Goal: Navigation & Orientation: Find specific page/section

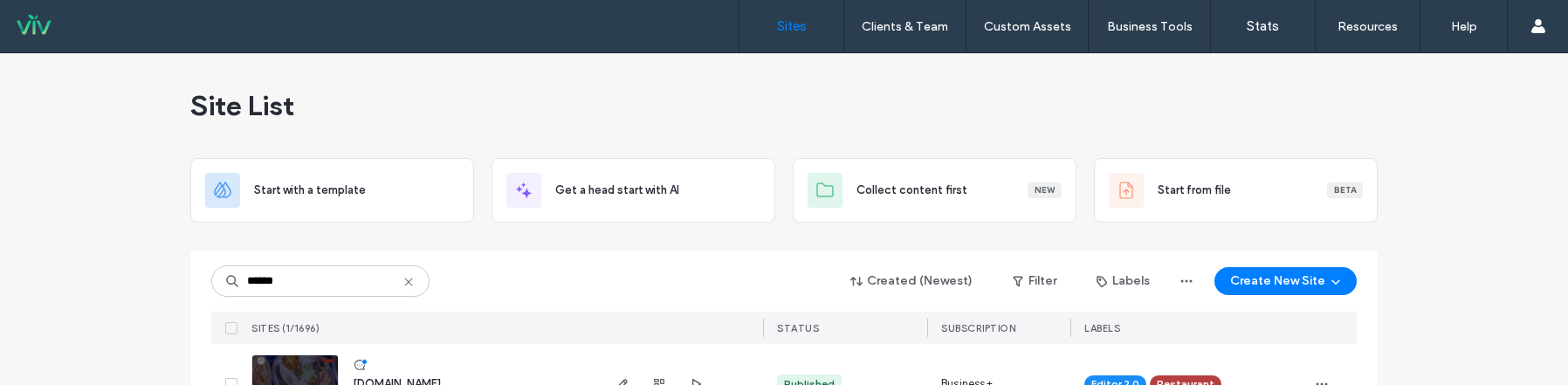
drag, startPoint x: 65, startPoint y: 403, endPoint x: 68, endPoint y: 420, distance: 17.3
click at [68, 384] on html ".wqwq-1{fill:#231f20;} .cls-1q, .cls-2q { fill-rule: evenodd; } .cls-2q { fill:…" at bounding box center [784, 192] width 1568 height 385
drag, startPoint x: 85, startPoint y: 381, endPoint x: 80, endPoint y: 428, distance: 47.3
click at [80, 384] on html ".wqwq-1{fill:#231f20;} .cls-1q, .cls-2q { fill-rule: evenodd; } .cls-2q { fill:…" at bounding box center [784, 192] width 1568 height 385
drag, startPoint x: 92, startPoint y: 379, endPoint x: 89, endPoint y: 360, distance: 19.2
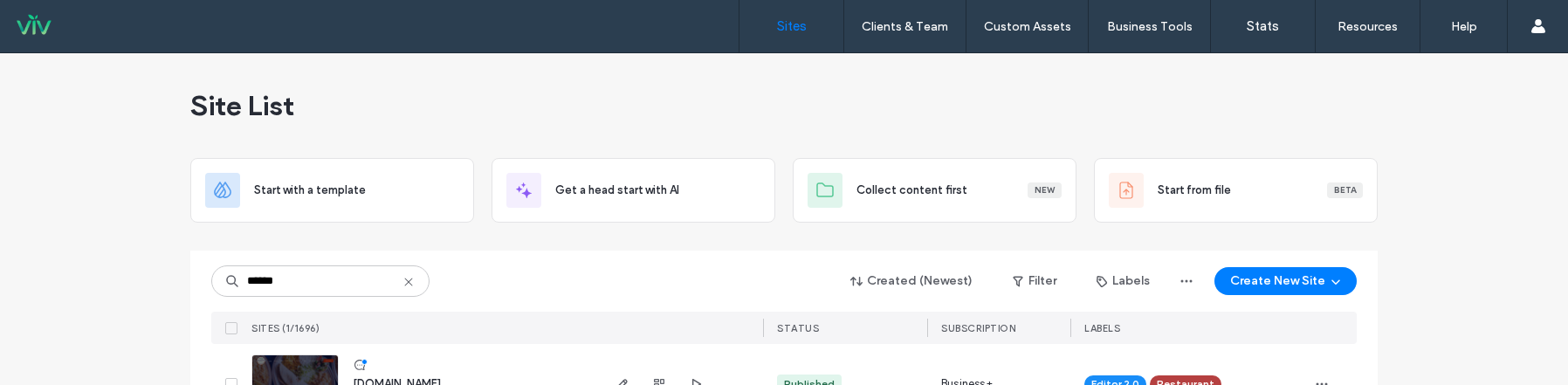
click at [91, 380] on div "Site List Start with a template Get a head start with AI Collect content first …" at bounding box center [784, 249] width 1568 height 392
click at [87, 344] on div "Site List Start with a template Get a head start with AI Collect content first …" at bounding box center [784, 249] width 1568 height 392
click at [88, 343] on div "Site List Start with a template Get a head start with AI Collect content first …" at bounding box center [784, 249] width 1568 height 392
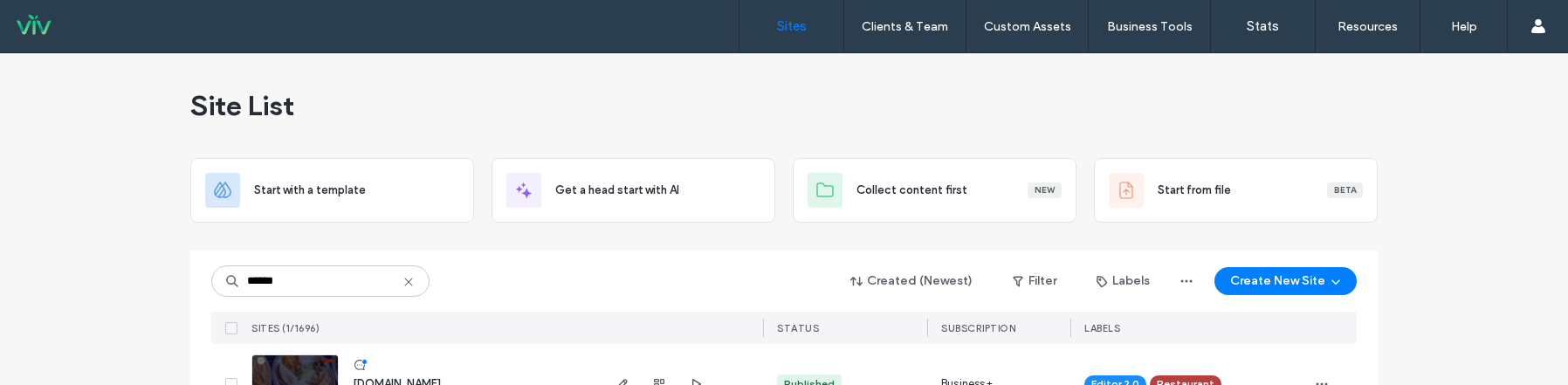
click at [73, 202] on div "Site List Start with a template Get a head start with AI Collect content first …" at bounding box center [784, 249] width 1568 height 392
click at [74, 202] on div "Site List Start with a template Get a head start with AI Collect content first …" at bounding box center [784, 249] width 1568 height 392
click at [75, 202] on div "Site List Start with a template Get a head start with AI Collect content first …" at bounding box center [784, 249] width 1568 height 392
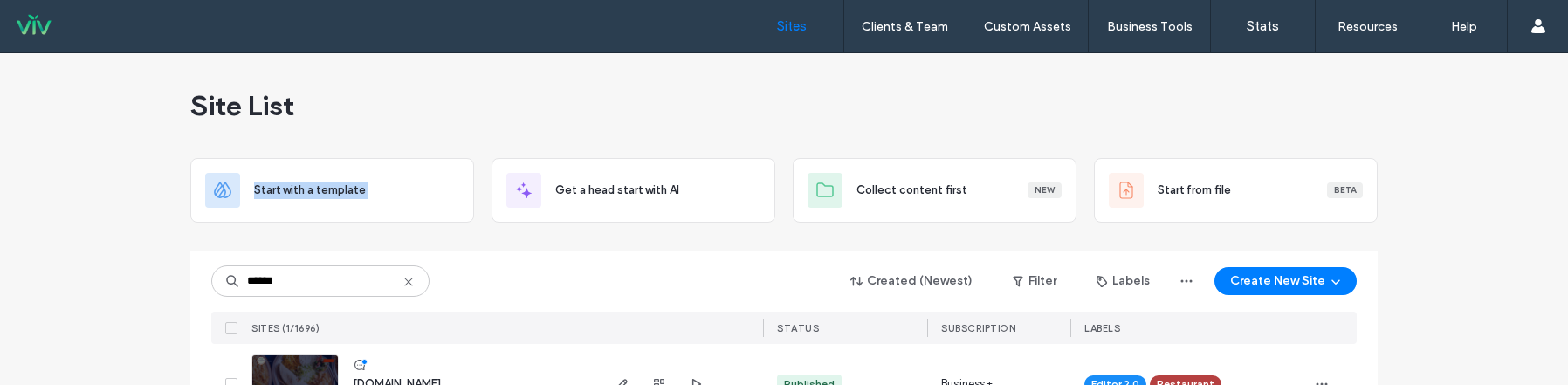
click at [75, 202] on div "Site List Start with a template Get a head start with AI Collect content first …" at bounding box center [784, 249] width 1568 height 392
click at [75, 202] on div "Site List Start with a template Get a head start with AI Collect content first …" at bounding box center [784, 249] width 1568 height 392
click at [76, 202] on div "Site List Start with a template Get a head start with AI Collect content first …" at bounding box center [784, 249] width 1568 height 392
click at [1543, 380] on div "Site List Start with a template Get a head start with AI Collect content first …" at bounding box center [784, 249] width 1568 height 392
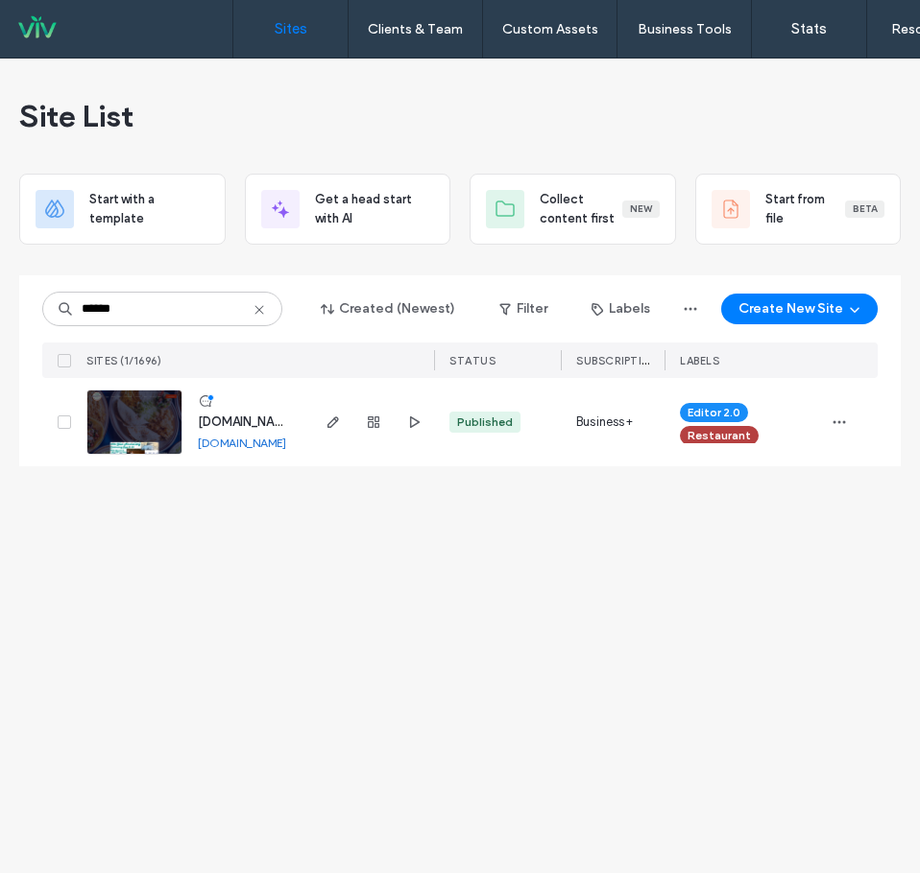
click at [789, 422] on div "Site List Start with a template Get a head start with AI Collect content first …" at bounding box center [460, 466] width 920 height 815
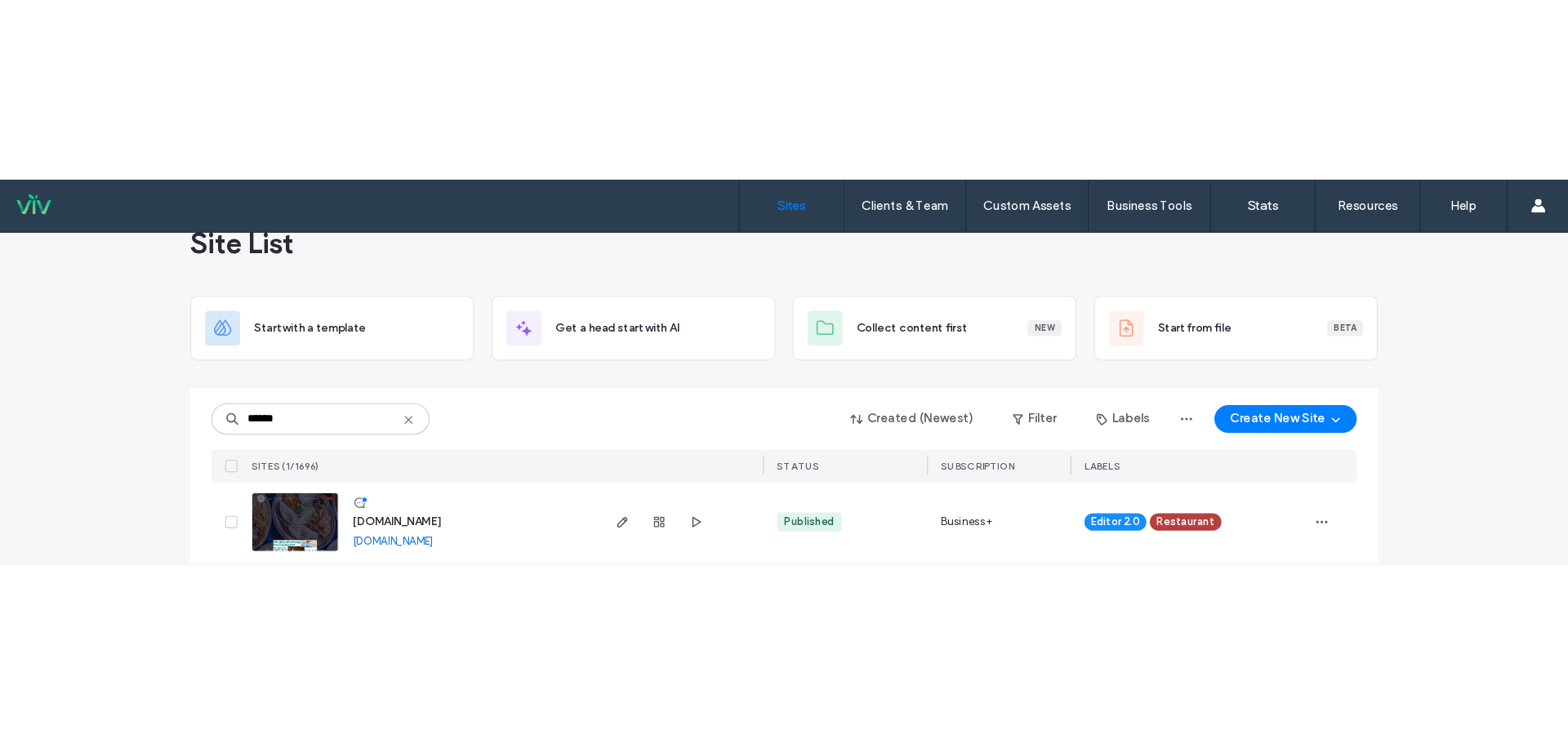
scroll to position [56, 0]
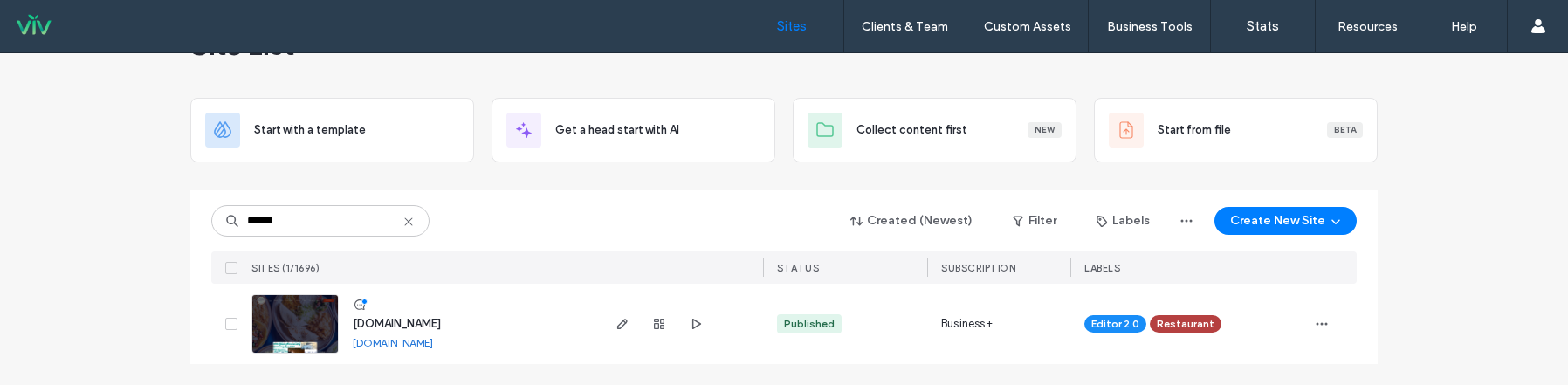
drag, startPoint x: 1535, startPoint y: 380, endPoint x: 1553, endPoint y: 250, distance: 131.2
click at [1553, 250] on div "Site List Start with a template Get a head start with AI Collect content first …" at bounding box center [784, 188] width 1568 height 392
click at [1503, 380] on div "Site List Start with a template Get a head start with AI Collect content first …" at bounding box center [784, 188] width 1568 height 392
click at [1504, 380] on div "Site List Start with a template Get a head start with AI Collect content first …" at bounding box center [784, 188] width 1568 height 392
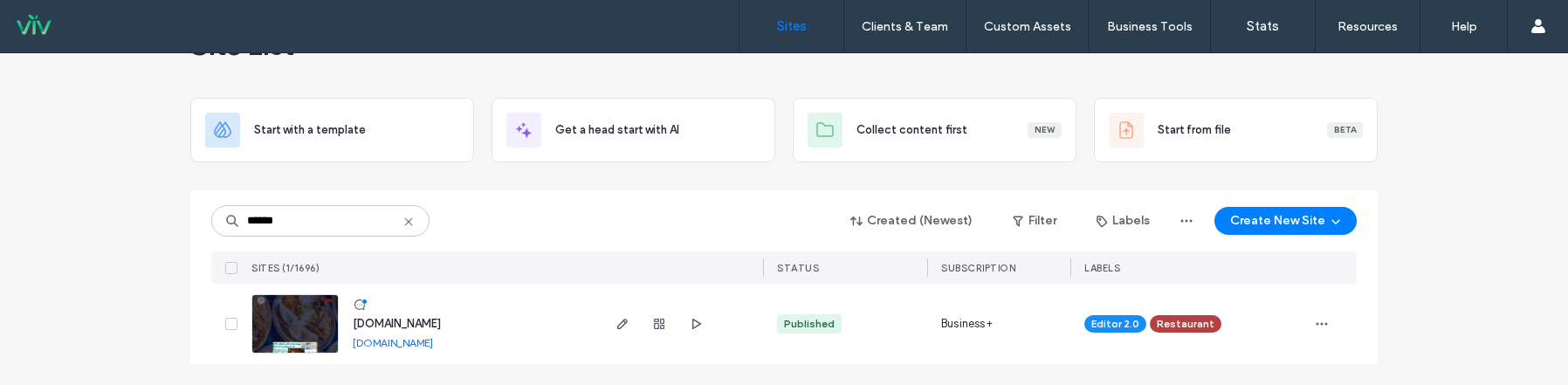
click at [1504, 380] on div "Site List Start with a template Get a head start with AI Collect content first …" at bounding box center [784, 188] width 1568 height 392
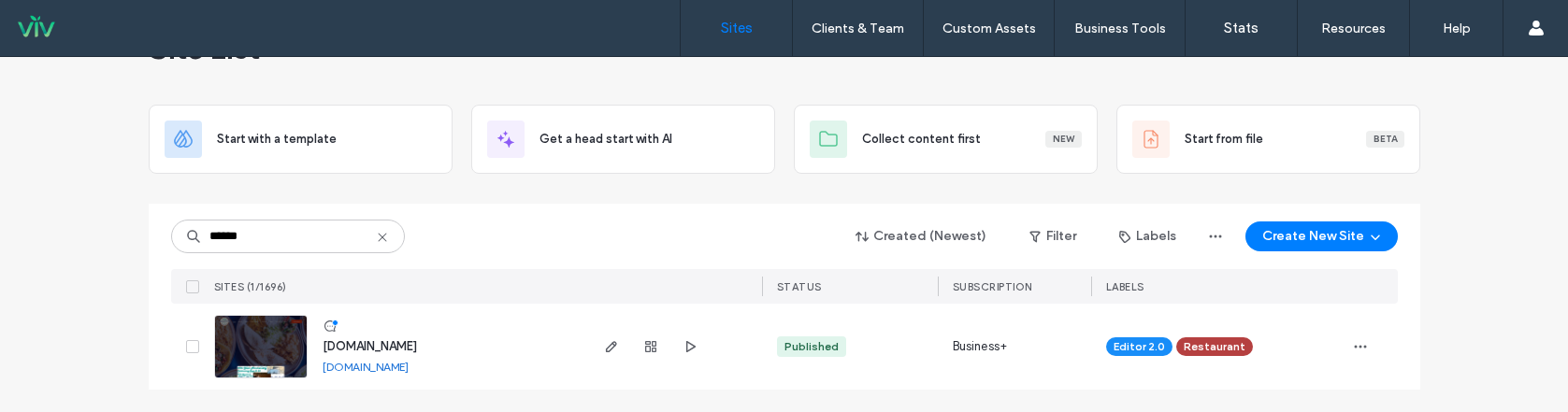
click at [208, 407] on div "Site List Start with a template Get a head start with AI Collect content first …" at bounding box center [784, 202] width 1271 height 420
click at [107, 398] on div "Site List Start with a template Get a head start with AI Collect content first …" at bounding box center [784, 202] width 1568 height 420
drag, startPoint x: 44, startPoint y: 406, endPoint x: 42, endPoint y: 431, distance: 25.1
click at [42, 411] on html ".wqwq-1{fill:#231f20;} .cls-1q, .cls-2q { fill-rule: evenodd; } .cls-2q { fill:…" at bounding box center [784, 206] width 1568 height 412
click at [47, 392] on div "Site List Start with a template Get a head start with AI Collect content first …" at bounding box center [784, 202] width 1568 height 420
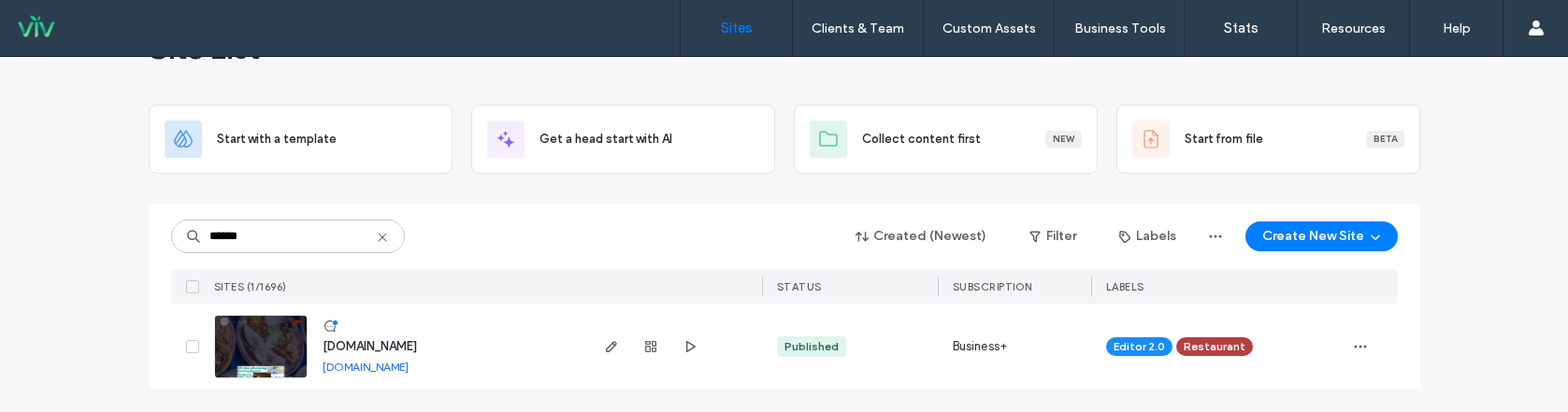
click at [48, 392] on div "Site List Start with a template Get a head start with AI Collect content first …" at bounding box center [784, 202] width 1568 height 420
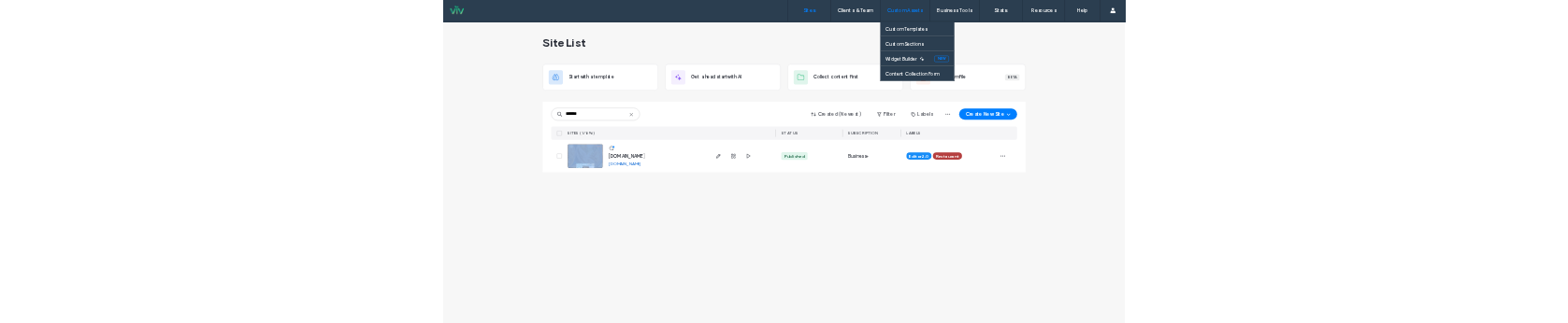
scroll to position [0, 0]
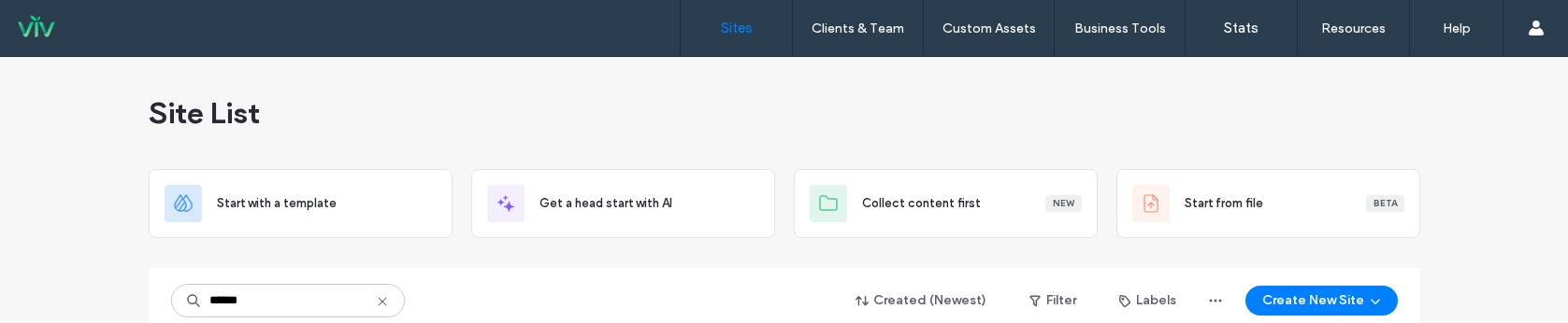
click at [687, 314] on div "****** Created (Newest) Filter Labels Create New Site" at bounding box center [784, 301] width 1226 height 35
click at [688, 313] on div "****** Created (Newest) Filter Labels Create New Site" at bounding box center [784, 301] width 1226 height 35
click at [689, 313] on div "****** Created (Newest) Filter Labels Create New Site" at bounding box center [784, 301] width 1226 height 35
click at [690, 312] on div "****** Created (Newest) Filter Labels Create New Site" at bounding box center [784, 301] width 1226 height 35
click at [690, 309] on div "****** Created (Newest) Filter Labels Create New Site" at bounding box center [784, 301] width 1226 height 35
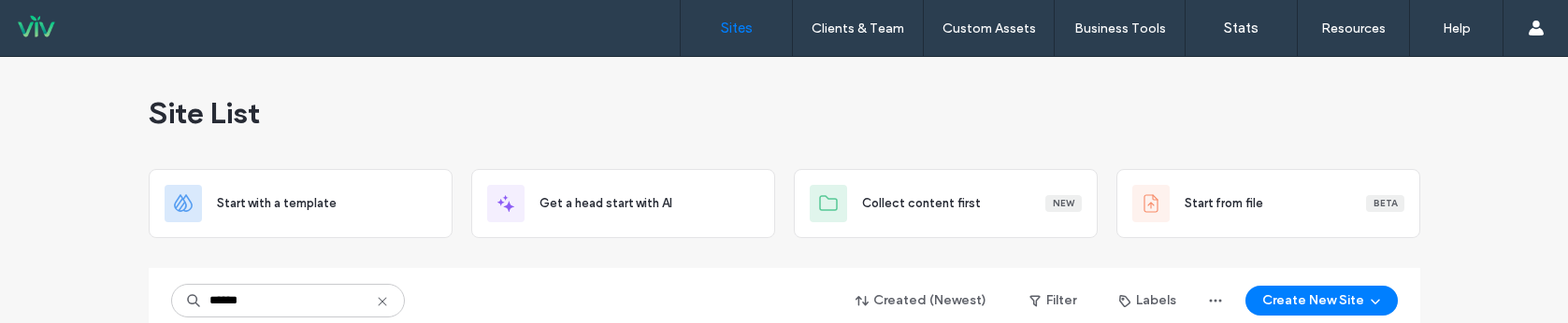
click at [691, 309] on div "****** Created (Newest) Filter Labels Create New Site" at bounding box center [784, 301] width 1226 height 35
click at [689, 305] on div "****** Created (Newest) Filter Labels Create New Site" at bounding box center [784, 301] width 1226 height 35
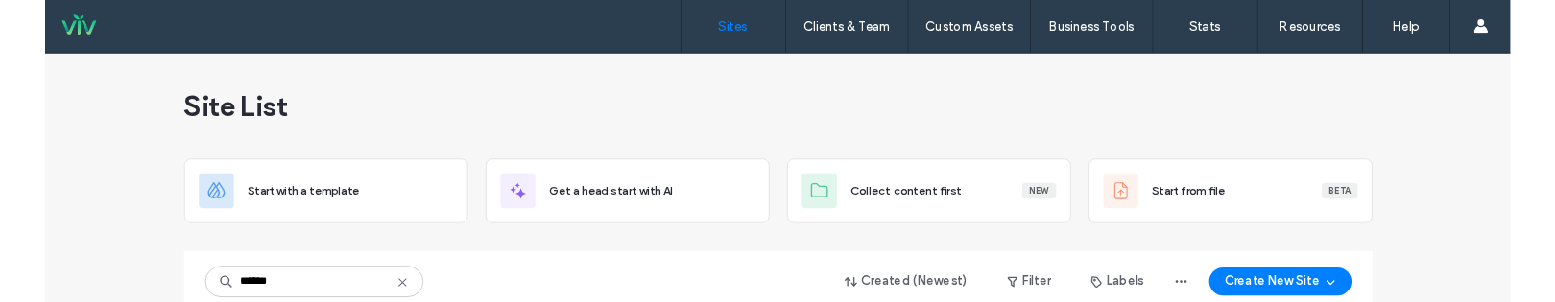
scroll to position [4, 0]
